Goal: Task Accomplishment & Management: Use online tool/utility

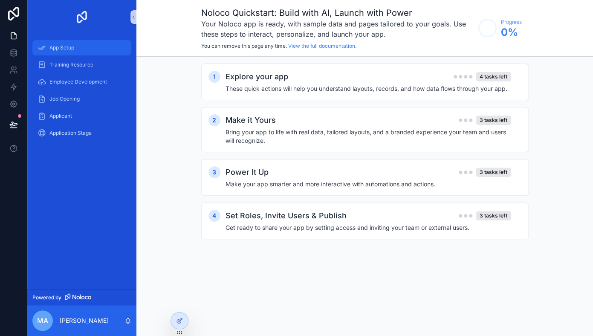
click at [60, 49] on span "App Setup" at bounding box center [61, 47] width 25 height 7
click at [421, 81] on div "Explore your app 4 tasks left" at bounding box center [369, 77] width 286 height 12
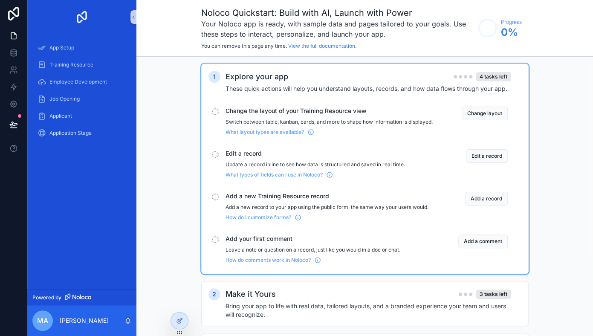
click at [334, 175] on div "What types of fields can I use in Noloco?" at bounding box center [329, 173] width 207 height 10
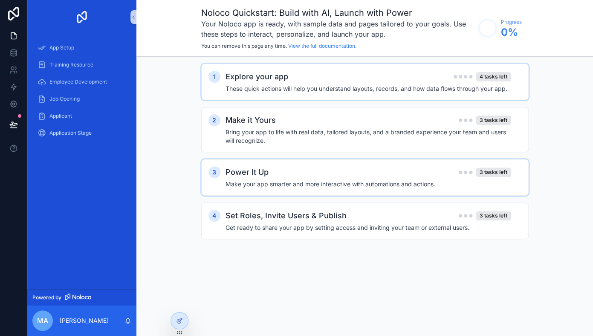
click at [277, 188] on h4 "Make your app smarter and more interactive with automations and actions." at bounding box center [369, 184] width 286 height 9
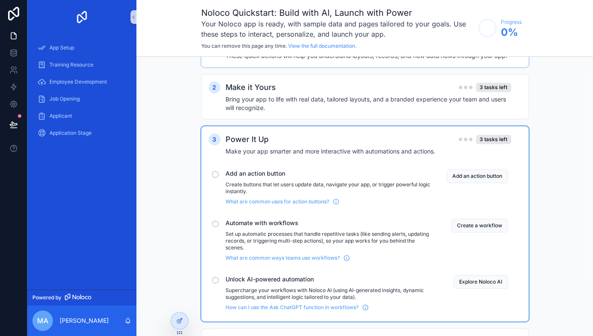
scroll to position [6, 0]
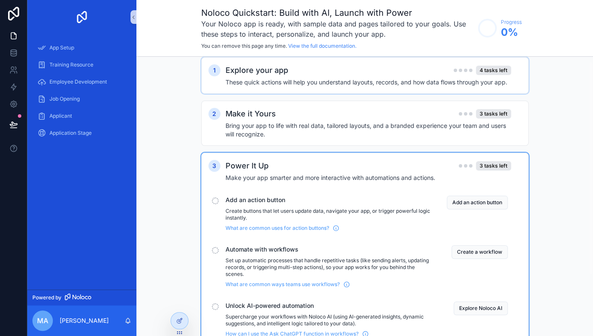
click at [294, 157] on div "3 Power It Up 3 tasks left Make your app smarter and more interactive with auto…" at bounding box center [365, 250] width 328 height 195
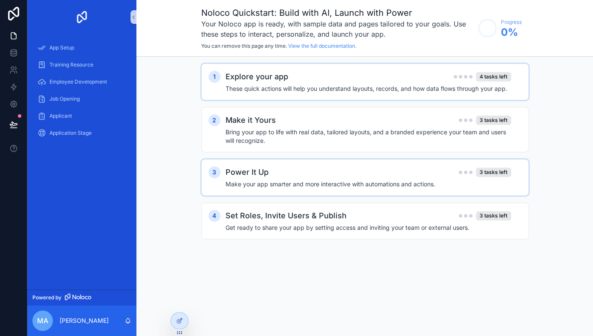
scroll to position [0, 0]
click at [75, 67] on span "Training Resource" at bounding box center [71, 64] width 44 height 7
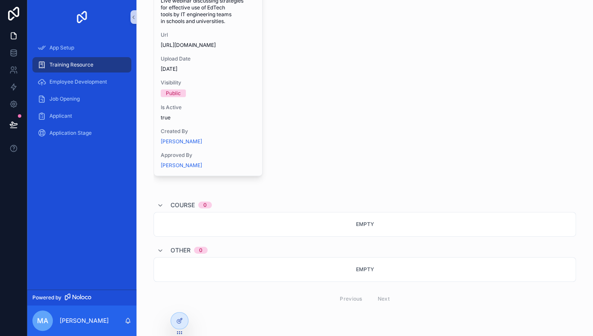
scroll to position [812, 0]
click at [59, 81] on span "Employee Development" at bounding box center [78, 81] width 58 height 7
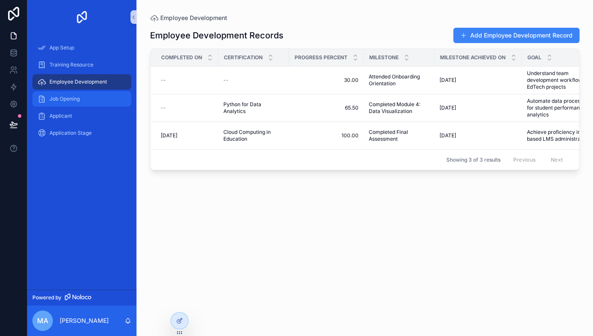
click at [80, 95] on div "Job Opening" at bounding box center [82, 99] width 89 height 14
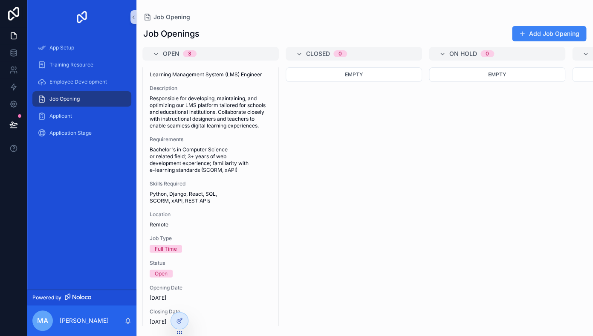
scroll to position [650, 0]
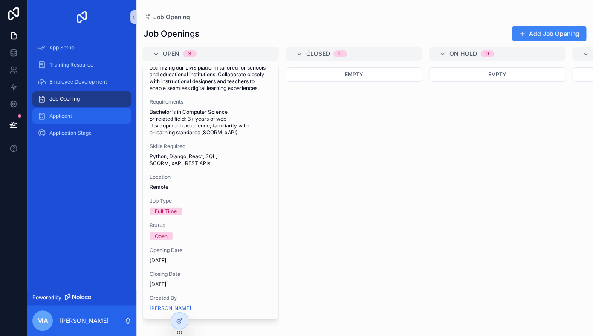
click at [75, 119] on div "Applicant" at bounding box center [82, 116] width 89 height 14
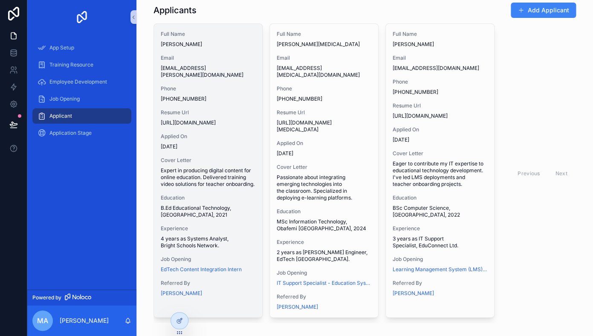
scroll to position [32, 0]
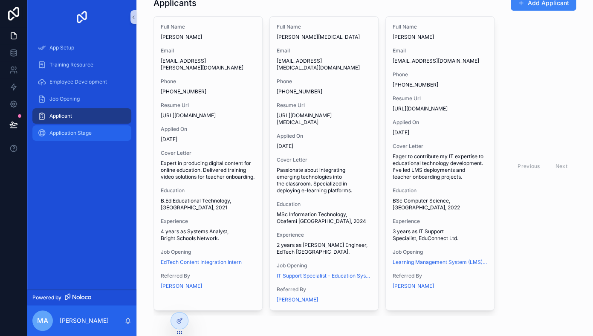
click at [70, 133] on span "Application Stage" at bounding box center [70, 133] width 42 height 7
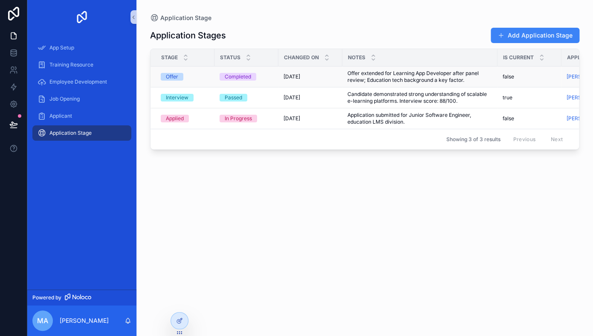
click at [232, 79] on div "Completed" at bounding box center [238, 77] width 26 height 8
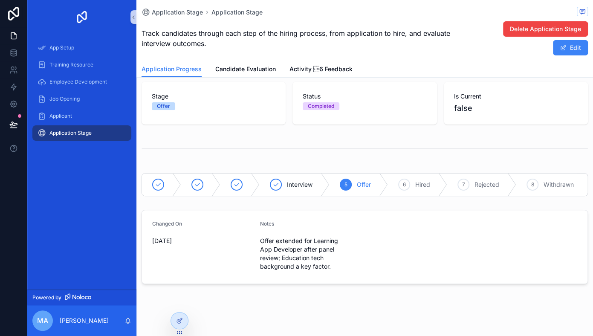
scroll to position [47, 0]
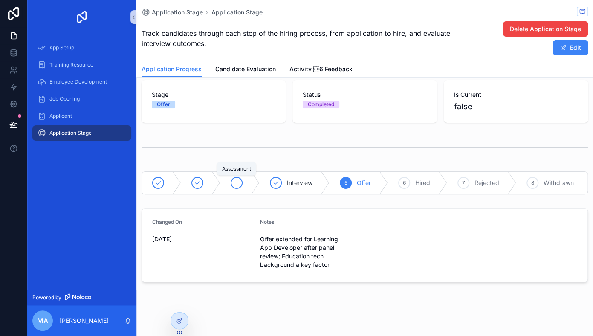
click at [240, 185] on icon "scrollable content" at bounding box center [236, 183] width 7 height 7
click at [272, 186] on div "3" at bounding box center [269, 183] width 12 height 12
click at [233, 198] on div "At-a-Glance Progress See where each candidate is in the hiring pipeline and cur…" at bounding box center [364, 163] width 457 height 245
click at [228, 181] on span "Screened" at bounding box center [222, 183] width 27 height 9
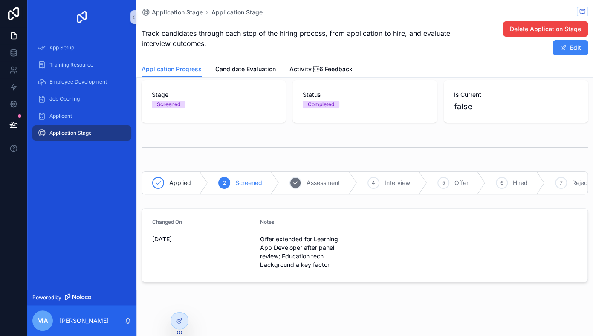
click at [308, 178] on div "3 Assessment" at bounding box center [318, 183] width 78 height 22
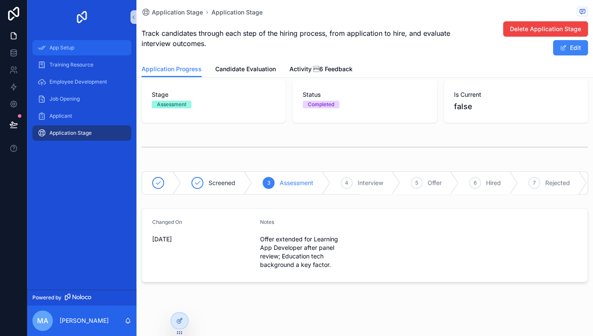
click at [64, 48] on span "App Setup" at bounding box center [61, 47] width 25 height 7
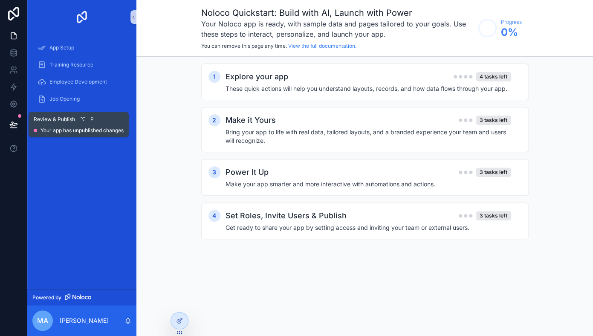
click at [14, 123] on icon at bounding box center [13, 124] width 7 height 4
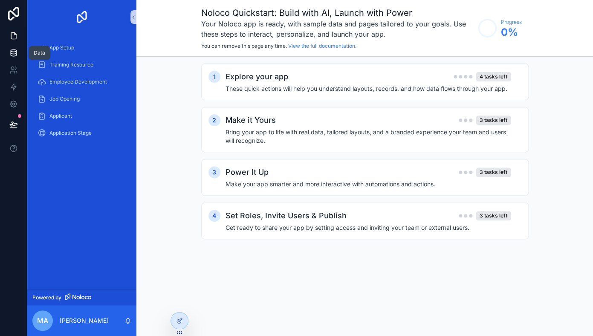
click at [13, 52] on icon at bounding box center [14, 51] width 6 height 2
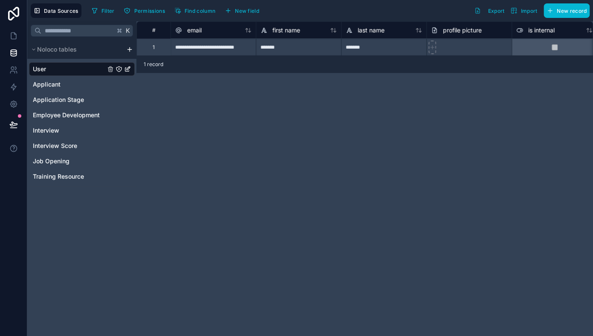
click at [268, 154] on div "**********" at bounding box center [364, 178] width 457 height 315
click at [46, 84] on span "Applicant" at bounding box center [47, 84] width 28 height 9
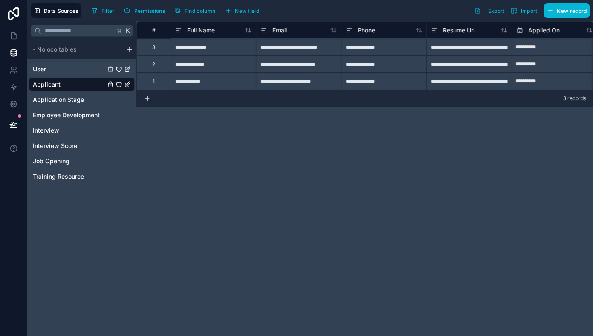
click at [52, 67] on link "User" at bounding box center [69, 69] width 73 height 9
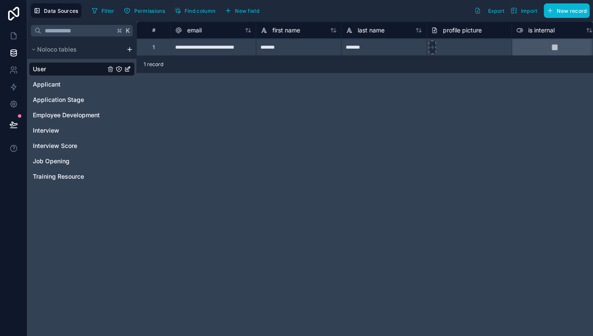
click at [432, 49] on icon at bounding box center [433, 47] width 6 height 6
click at [555, 51] on div "**********" at bounding box center [364, 38] width 457 height 35
click at [546, 48] on div at bounding box center [549, 46] width 85 height 17
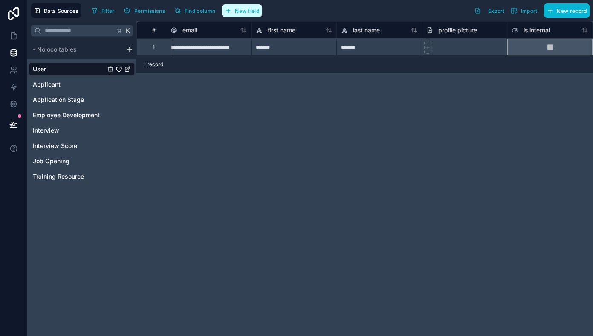
click at [231, 15] on button "New field" at bounding box center [242, 10] width 41 height 13
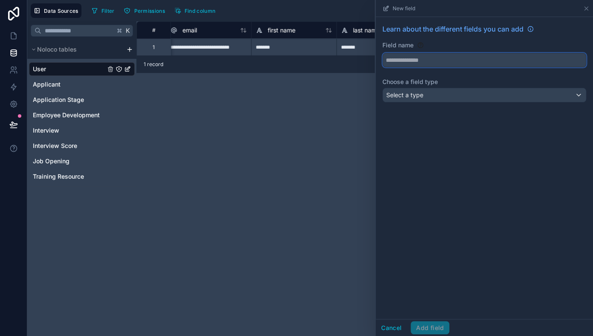
click at [444, 53] on button at bounding box center [485, 60] width 204 height 15
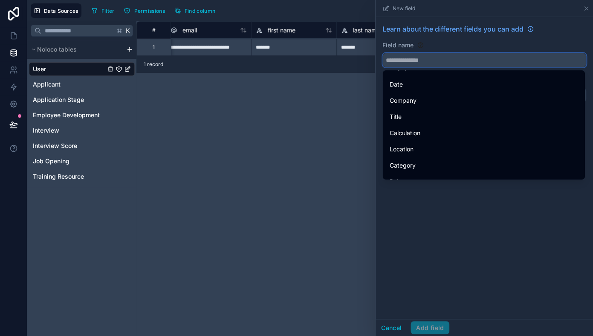
scroll to position [188, 0]
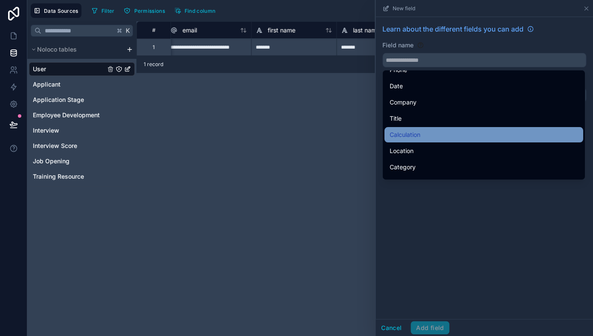
click at [416, 136] on span "Calculation" at bounding box center [405, 135] width 31 height 10
type input "**********"
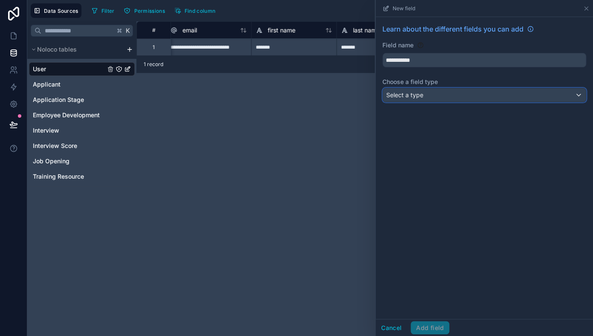
click at [425, 100] on div "Select a type" at bounding box center [484, 95] width 203 height 14
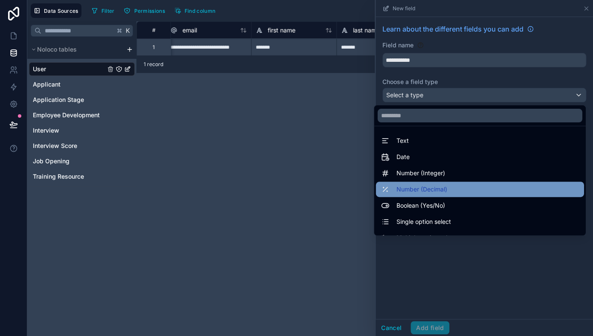
click at [420, 188] on span "Number (Decimal)" at bounding box center [422, 189] width 51 height 10
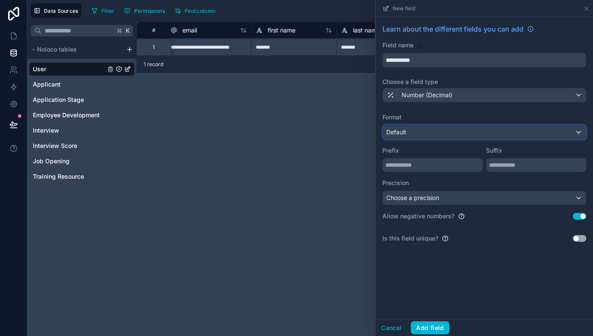
click at [448, 137] on div "Default" at bounding box center [484, 132] width 203 height 14
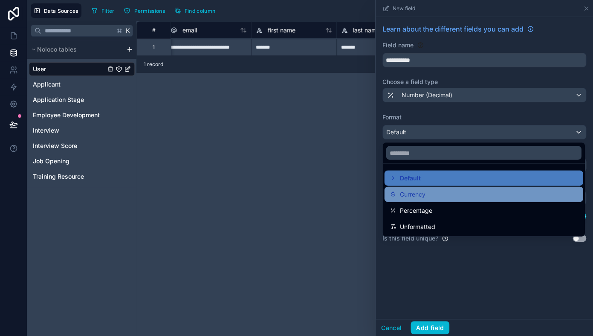
click at [424, 196] on span "Currency" at bounding box center [413, 194] width 26 height 10
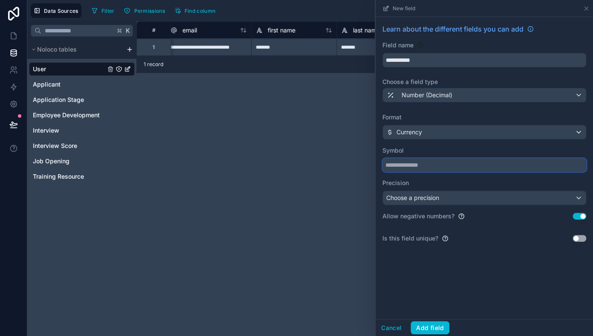
click at [435, 167] on input "text" at bounding box center [485, 165] width 204 height 14
click at [441, 137] on div "Currency" at bounding box center [484, 132] width 203 height 14
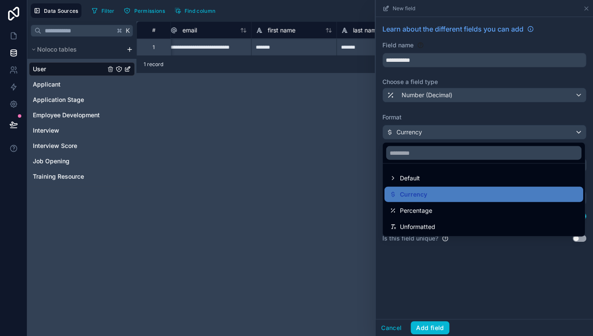
click at [441, 136] on div at bounding box center [485, 168] width 218 height 336
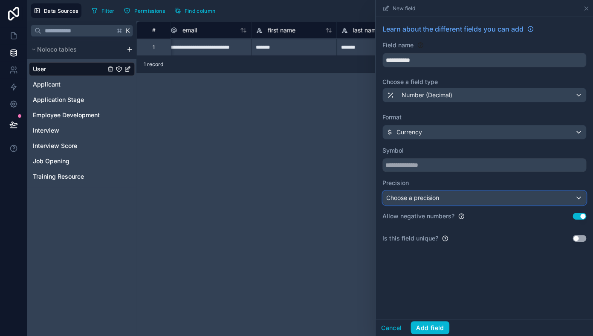
click at [424, 200] on span "Choose a precision" at bounding box center [412, 197] width 53 height 7
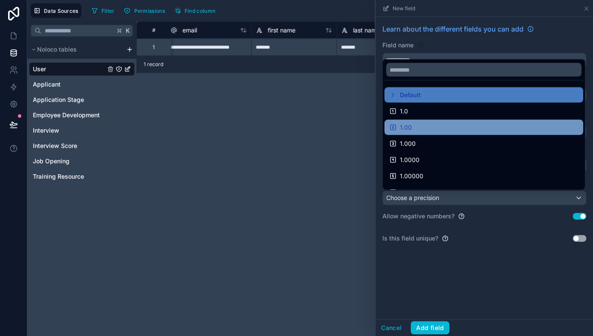
click at [414, 124] on div "1.00" at bounding box center [484, 127] width 189 height 10
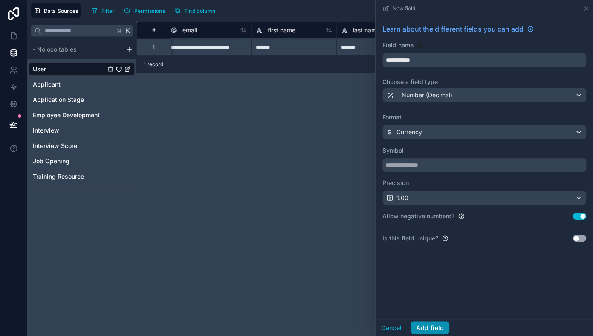
click at [437, 323] on button "Add field" at bounding box center [430, 328] width 39 height 14
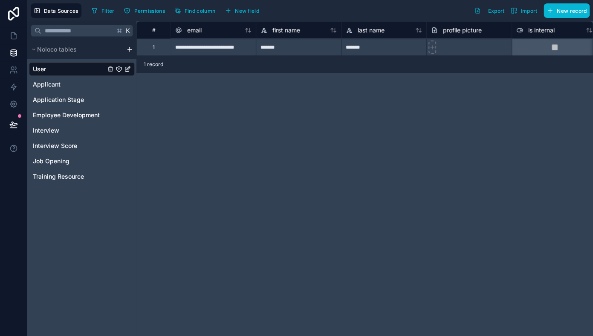
click at [448, 70] on div "1 record" at bounding box center [364, 64] width 457 height 17
click at [149, 63] on span "1 record" at bounding box center [154, 64] width 20 height 7
click at [166, 69] on div "1 record" at bounding box center [364, 64] width 457 height 17
click at [179, 45] on div "**********" at bounding box center [213, 46] width 85 height 17
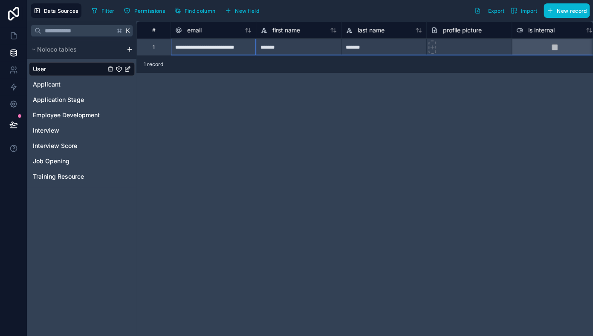
click at [161, 44] on div "1" at bounding box center [153, 46] width 34 height 17
click at [59, 82] on span "Applicant" at bounding box center [47, 84] width 28 height 9
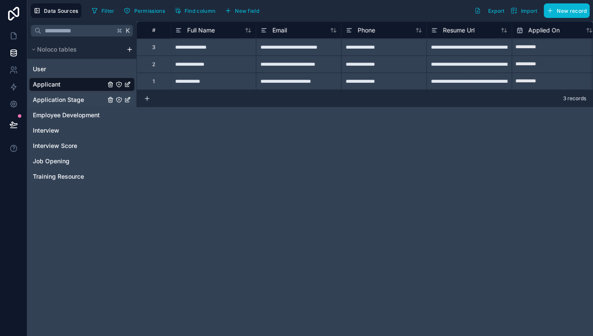
click at [57, 105] on div "Application Stage" at bounding box center [82, 100] width 106 height 14
click at [85, 118] on span "Employee Development" at bounding box center [66, 115] width 67 height 9
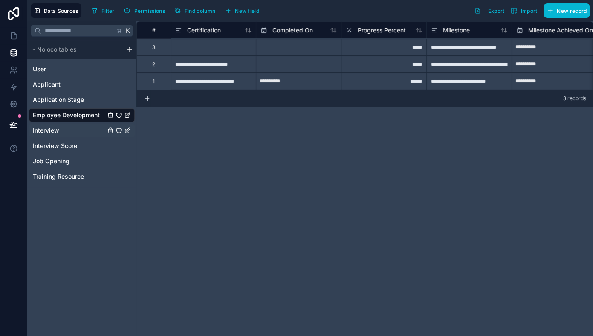
click at [53, 131] on span "Interview" at bounding box center [46, 130] width 26 height 9
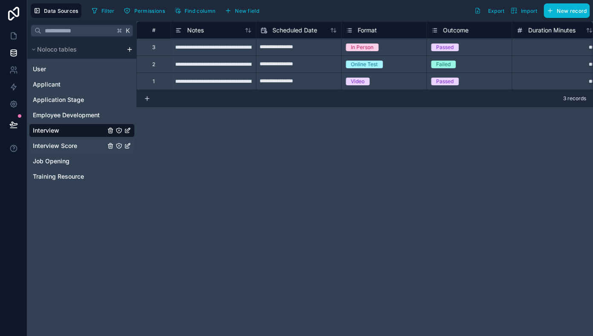
click at [49, 143] on span "Interview Score" at bounding box center [55, 146] width 44 height 9
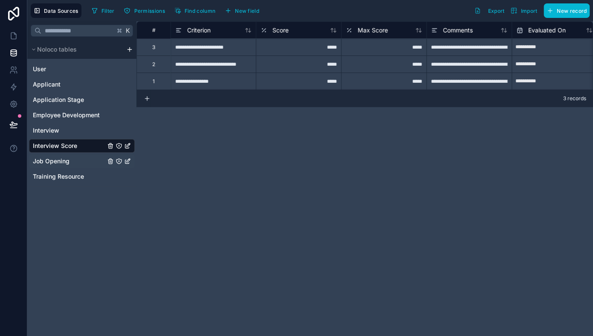
click at [48, 159] on span "Job Opening" at bounding box center [51, 161] width 37 height 9
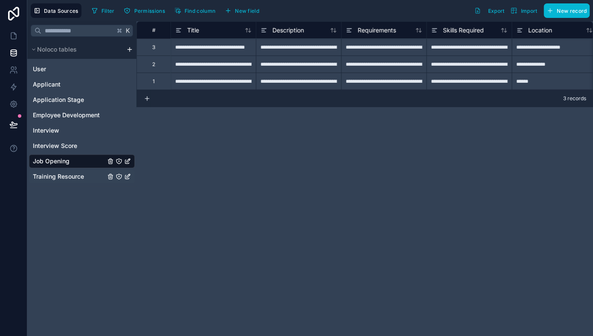
click at [44, 180] on span "Training Resource" at bounding box center [58, 176] width 51 height 9
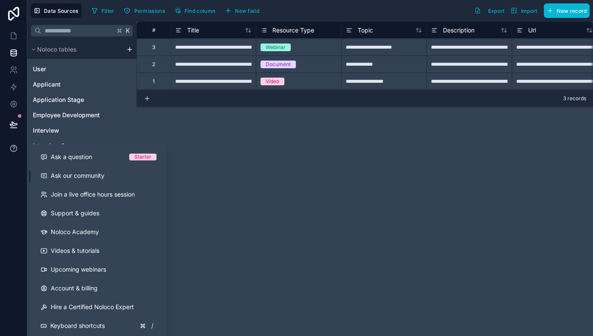
click at [12, 146] on icon at bounding box center [13, 148] width 9 height 9
click at [15, 131] on button at bounding box center [13, 125] width 19 height 24
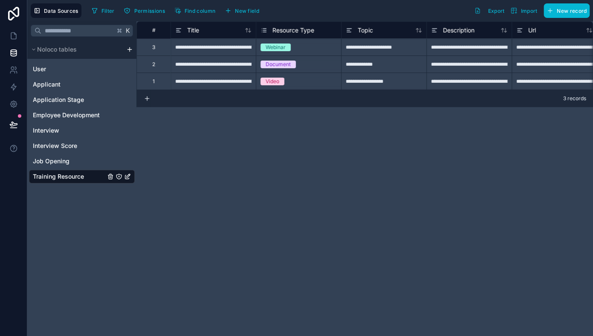
click at [91, 215] on div "K Noloco tables User Applicant Application Stage Employee Development Interview…" at bounding box center [81, 178] width 109 height 315
click at [88, 176] on link "Training Resource" at bounding box center [69, 176] width 73 height 9
click at [10, 102] on icon at bounding box center [13, 104] width 9 height 9
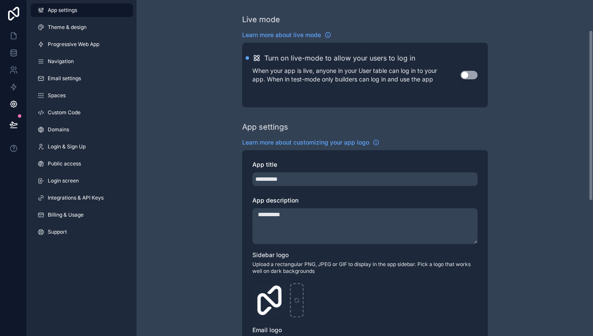
scroll to position [324, 0]
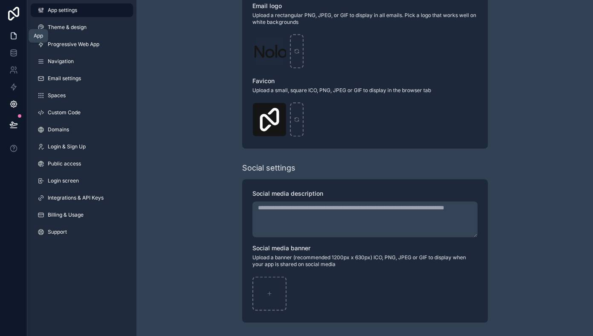
click at [15, 36] on icon at bounding box center [13, 36] width 9 height 9
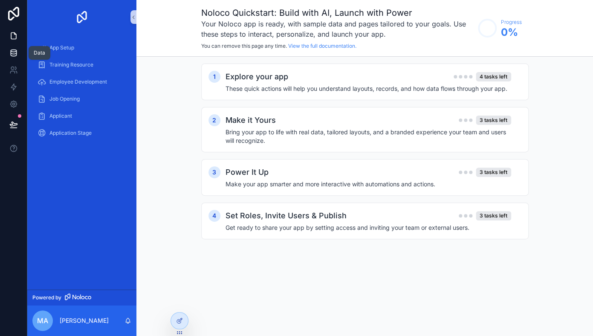
click at [14, 52] on icon at bounding box center [14, 51] width 6 height 2
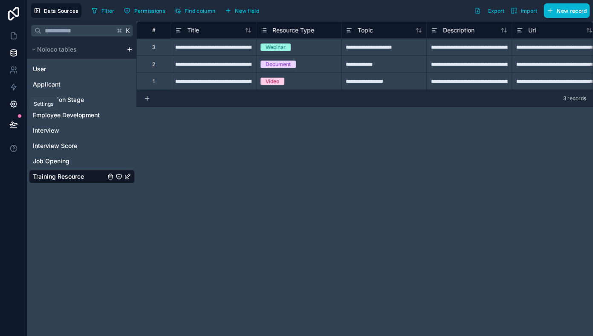
click at [16, 105] on icon at bounding box center [13, 104] width 9 height 9
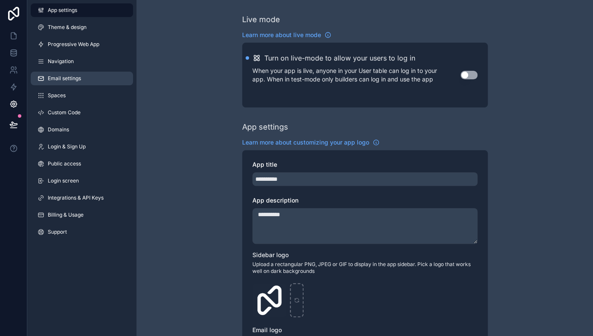
click at [55, 78] on span "Email settings" at bounding box center [64, 78] width 33 height 7
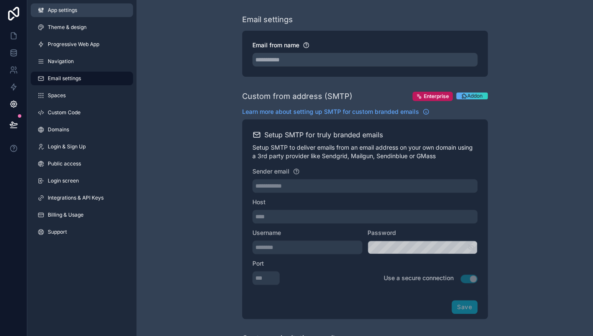
click at [63, 8] on span "App settings" at bounding box center [62, 10] width 29 height 7
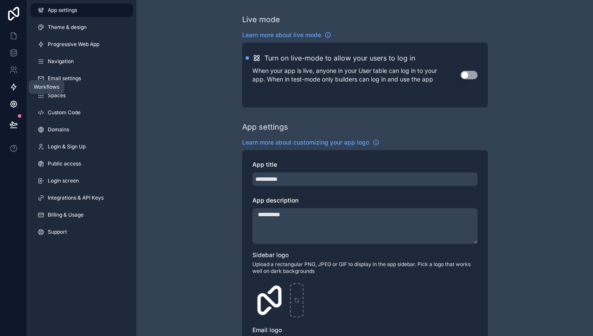
click at [15, 88] on icon at bounding box center [13, 87] width 9 height 9
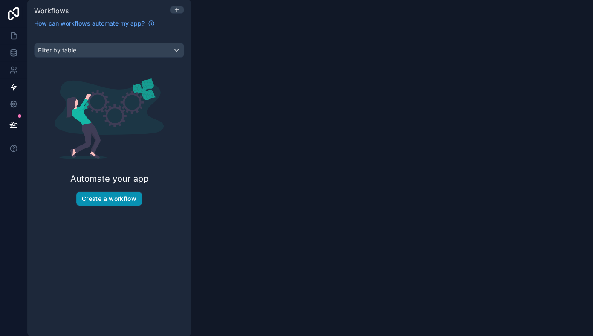
click at [109, 200] on button "Create a workflow" at bounding box center [109, 199] width 66 height 14
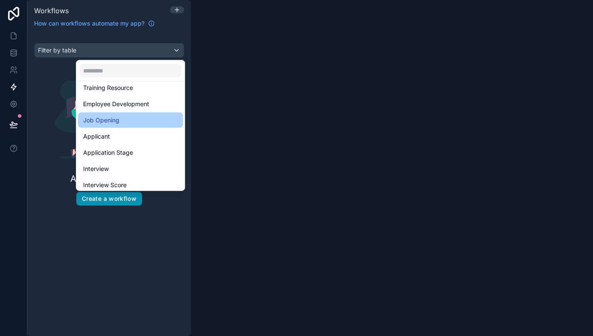
scroll to position [41, 0]
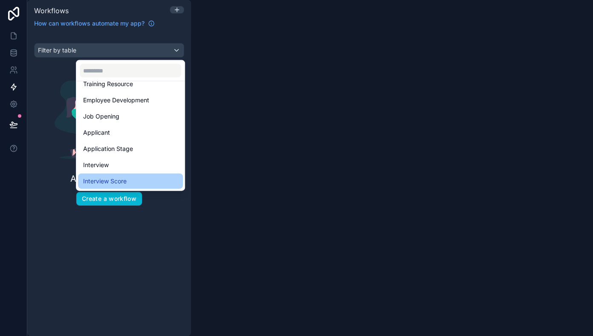
click at [109, 183] on span "Interview Score" at bounding box center [105, 181] width 44 height 10
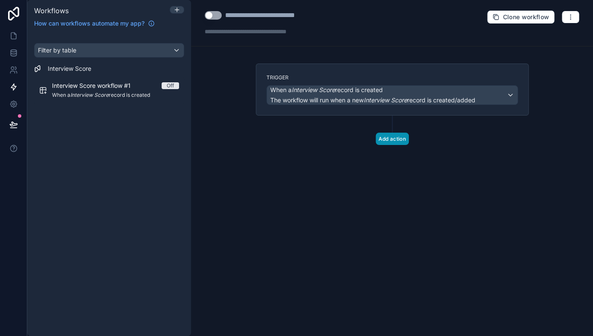
click at [394, 139] on button "Add action" at bounding box center [392, 139] width 33 height 12
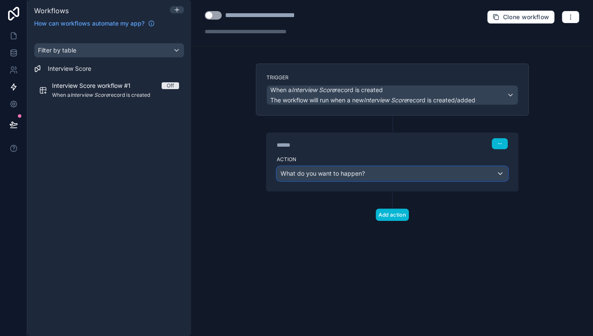
click at [391, 171] on div "What do you want to happen?" at bounding box center [392, 174] width 230 height 14
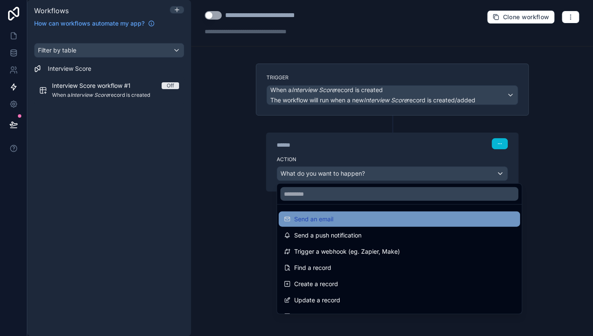
click at [340, 219] on div "Send an email" at bounding box center [399, 219] width 231 height 10
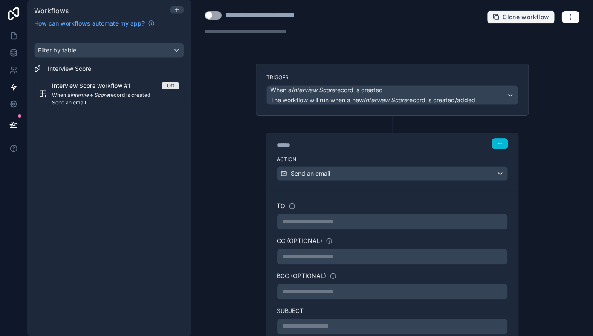
click at [530, 20] on span "Clone workflow" at bounding box center [526, 17] width 46 height 8
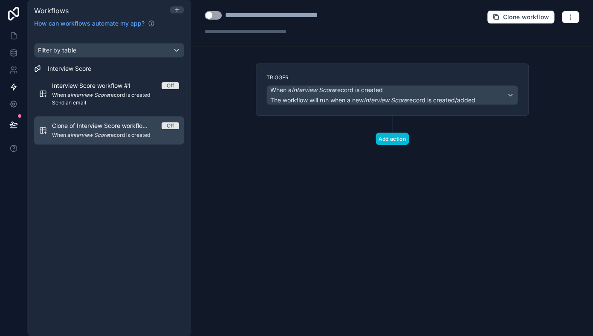
click at [176, 127] on span "Off" at bounding box center [170, 125] width 17 height 7
click at [102, 136] on em "Interview Score" at bounding box center [89, 135] width 38 height 6
click at [45, 133] on icon "scrollable content" at bounding box center [45, 133] width 0 height 2
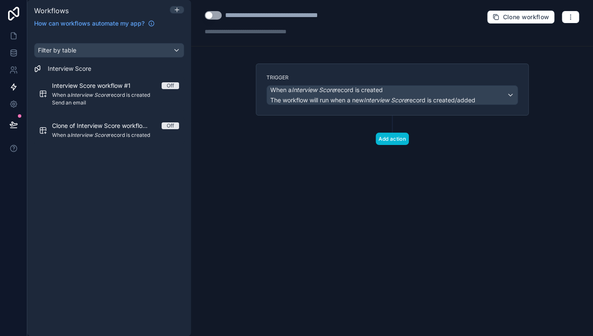
click at [70, 76] on div "Interview Score workflow #1 Off When a Interview Score record is created Send a…" at bounding box center [109, 109] width 150 height 72
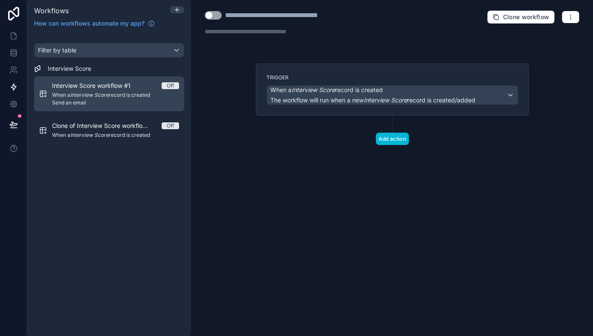
click at [69, 89] on span "Interview Score workflow #1" at bounding box center [96, 85] width 89 height 9
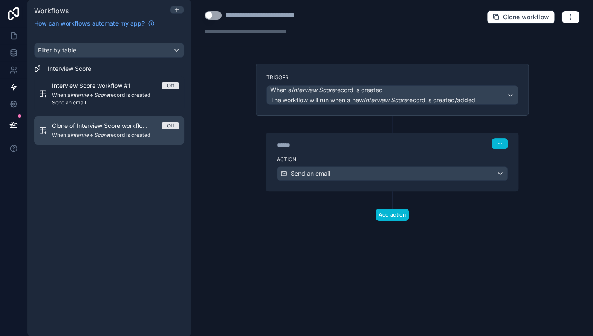
click at [70, 133] on span "When a Interview Score record is created" at bounding box center [115, 135] width 127 height 7
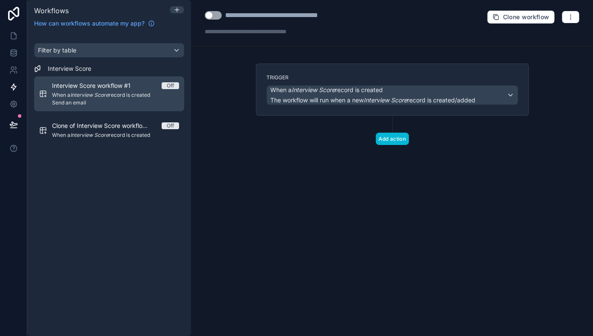
click at [78, 89] on span "Interview Score workflow #1" at bounding box center [96, 85] width 89 height 9
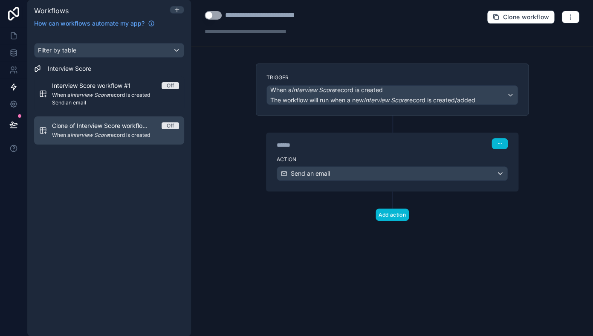
click at [78, 135] on em "Interview Score" at bounding box center [89, 135] width 38 height 6
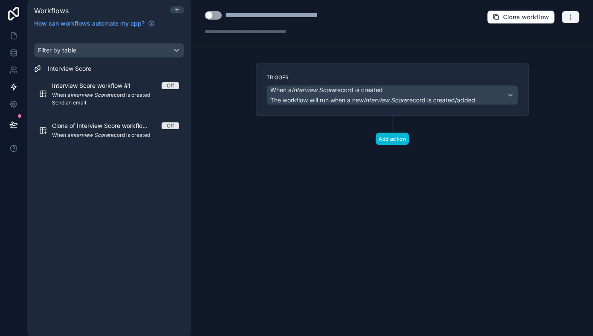
click at [569, 18] on icon "button" at bounding box center [570, 17] width 7 height 7
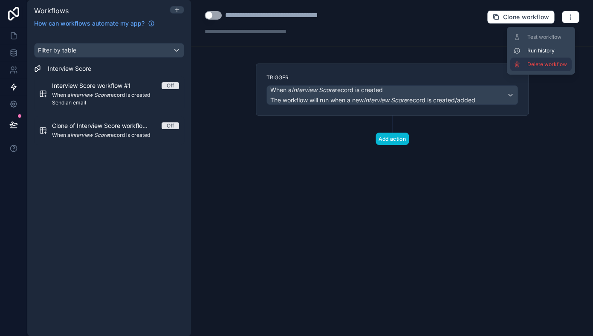
click at [548, 63] on span "Delete workflow" at bounding box center [548, 64] width 41 height 7
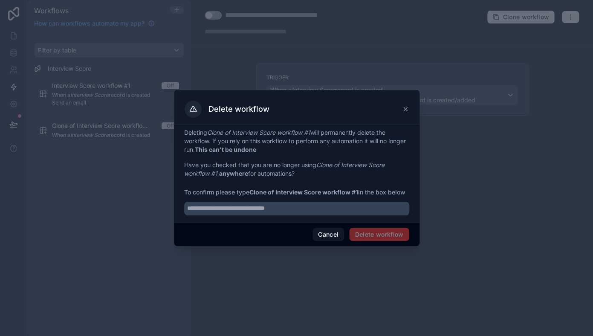
click at [379, 230] on span "Delete workflow" at bounding box center [379, 235] width 60 height 14
click at [374, 239] on span "Delete workflow" at bounding box center [379, 235] width 60 height 14
click at [326, 209] on input "text" at bounding box center [296, 209] width 225 height 14
click at [333, 231] on button "Cancel" at bounding box center [329, 235] width 32 height 14
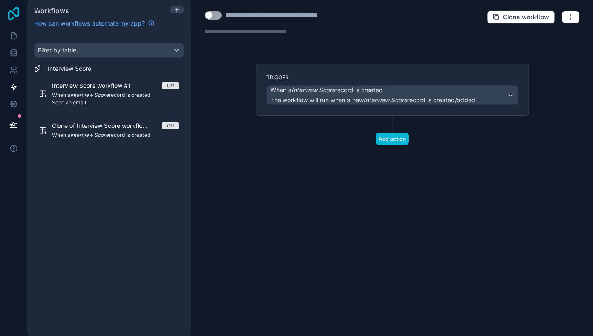
click at [12, 17] on icon at bounding box center [13, 14] width 11 height 14
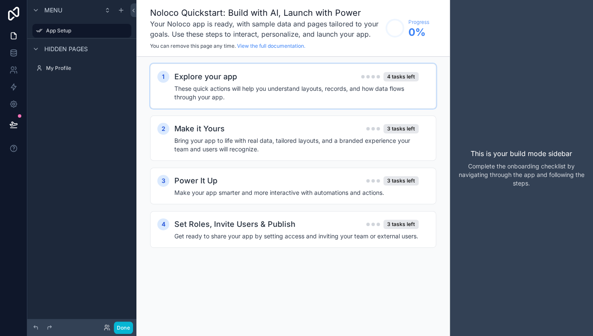
click at [235, 82] on h2 "Explore your app" at bounding box center [205, 77] width 63 height 12
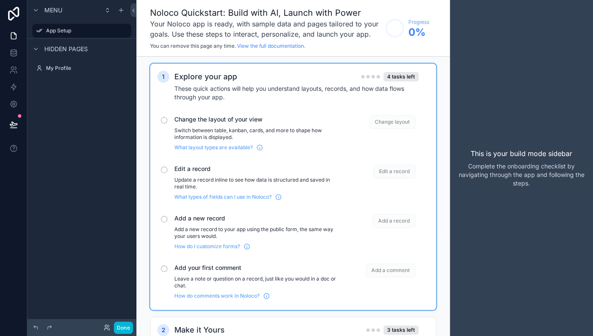
click at [226, 132] on p "Switch between table, kanban, cards, and more to shape how information is displ…" at bounding box center [257, 134] width 166 height 14
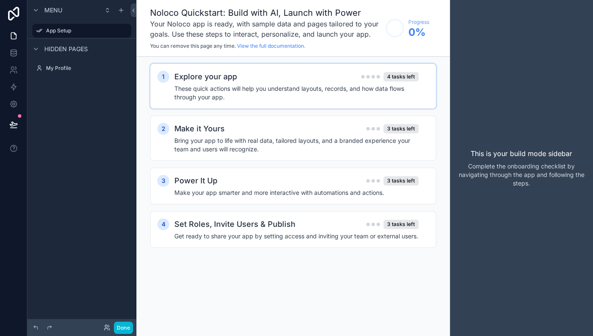
click at [227, 98] on h4 "These quick actions will help you understand layouts, records, and how data flo…" at bounding box center [296, 92] width 244 height 17
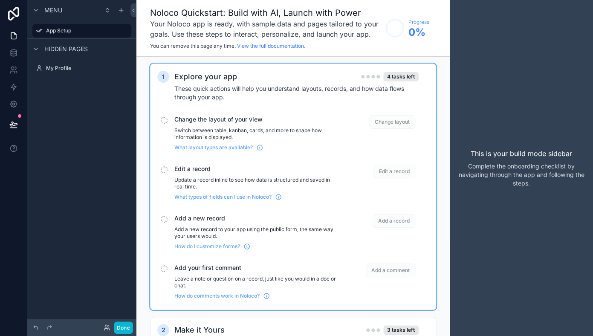
click at [267, 71] on div "Explore your app 4 tasks left" at bounding box center [296, 77] width 244 height 12
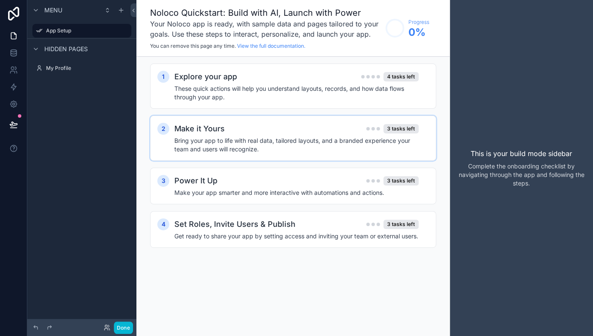
click at [257, 127] on div "Make it Yours 3 tasks left" at bounding box center [296, 129] width 244 height 12
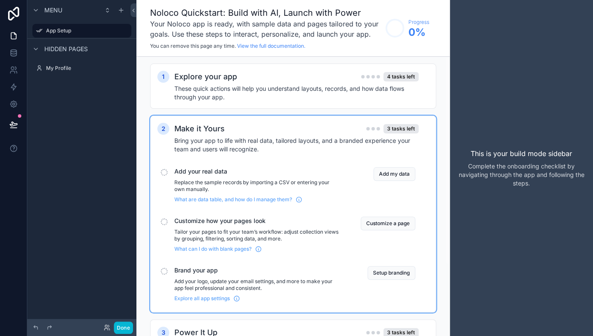
click at [257, 127] on div "Make it Yours 3 tasks left" at bounding box center [296, 129] width 244 height 12
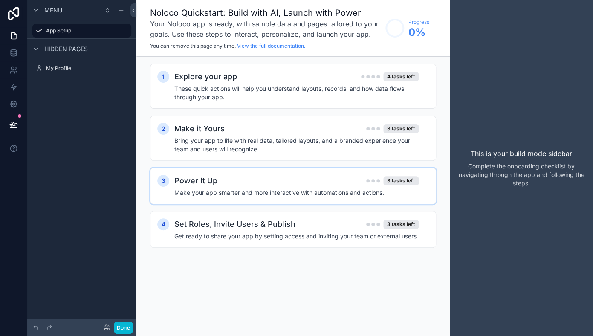
click at [252, 174] on div "3 Power It Up 3 tasks left Make your app smarter and more interactive with auto…" at bounding box center [293, 186] width 286 height 37
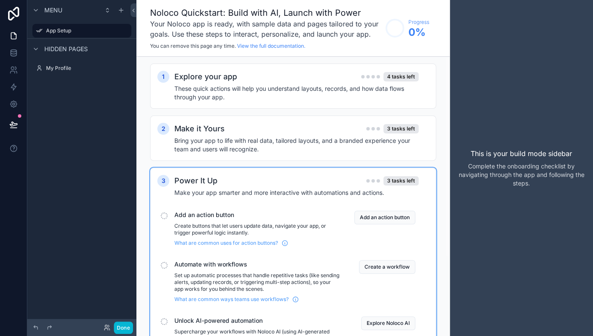
click at [252, 174] on div "3 Power It Up 3 tasks left Make your app smarter and more interactive with auto…" at bounding box center [293, 269] width 286 height 202
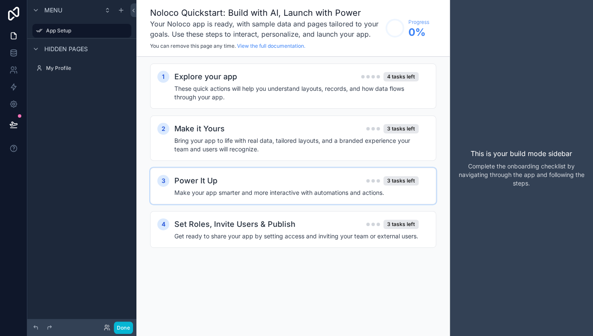
click at [255, 192] on h4 "Make your app smarter and more interactive with automations and actions." at bounding box center [296, 193] width 244 height 9
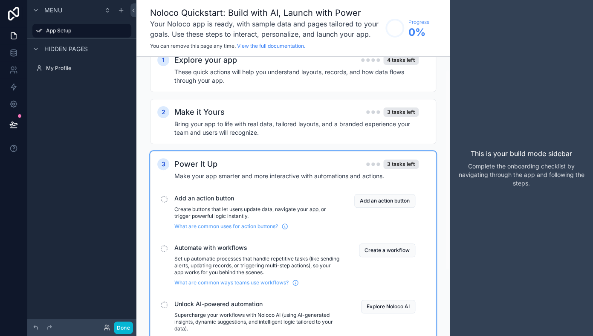
scroll to position [15, 0]
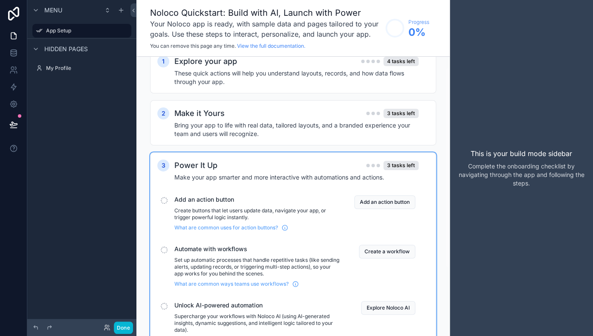
click at [250, 162] on div "Power It Up 3 tasks left" at bounding box center [296, 166] width 244 height 12
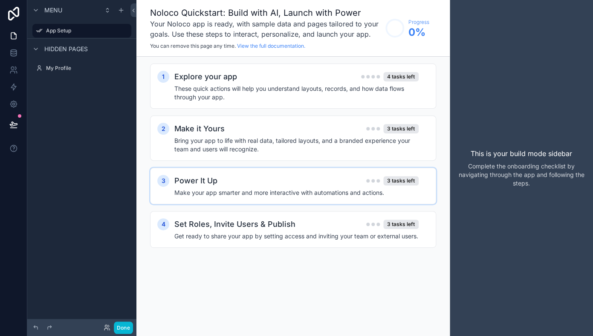
scroll to position [0, 0]
click at [250, 226] on h2 "Set Roles, Invite Users & Publish" at bounding box center [234, 224] width 121 height 12
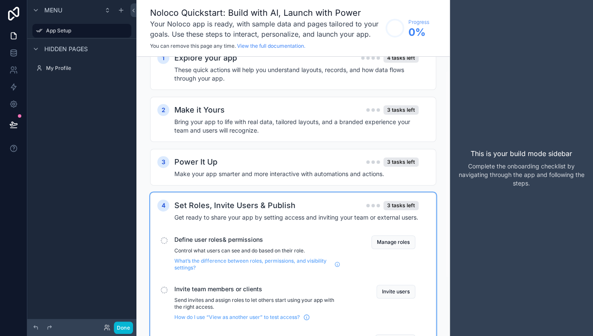
scroll to position [20, 0]
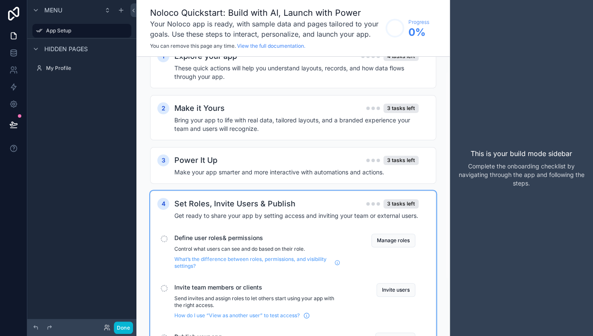
click at [253, 233] on div "4 Set Roles, Invite Users & Publish 3 tasks left Get ready to share your app by…" at bounding box center [293, 285] width 272 height 174
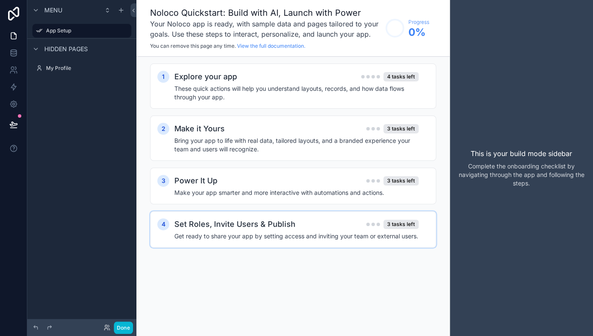
scroll to position [0, 0]
click at [56, 65] on label "My Profile" at bounding box center [80, 68] width 68 height 7
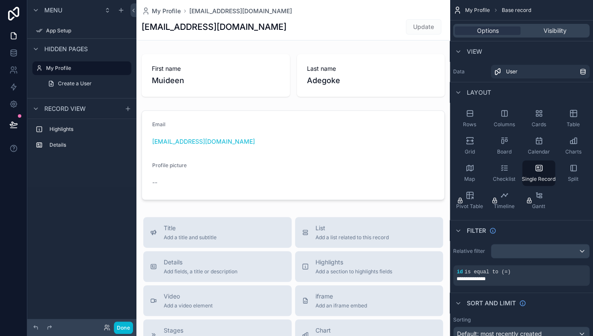
click at [18, 22] on link at bounding box center [13, 13] width 27 height 27
